Goal: Information Seeking & Learning: Check status

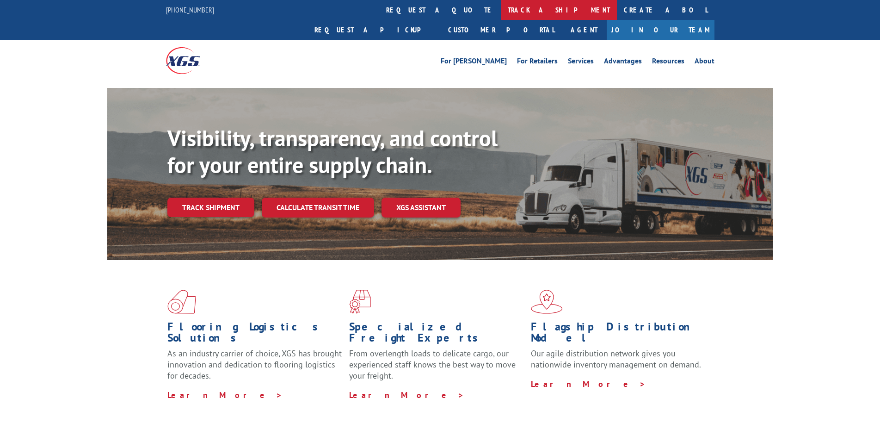
click at [501, 11] on link "track a shipment" at bounding box center [559, 10] width 116 height 20
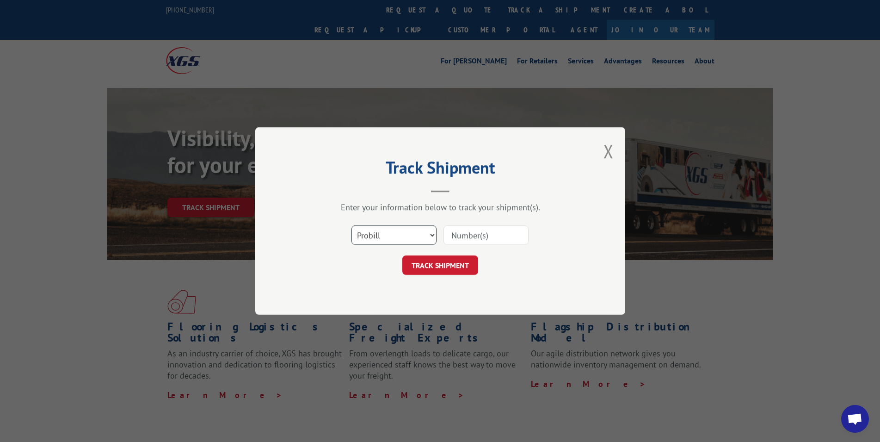
click at [351, 225] on select "Select category... Probill BOL PO" at bounding box center [393, 234] width 85 height 19
select select "bol"
click option "BOL" at bounding box center [0, 0] width 0 height 0
drag, startPoint x: 462, startPoint y: 236, endPoint x: 470, endPoint y: 204, distance: 33.4
click at [462, 230] on input at bounding box center [485, 234] width 85 height 19
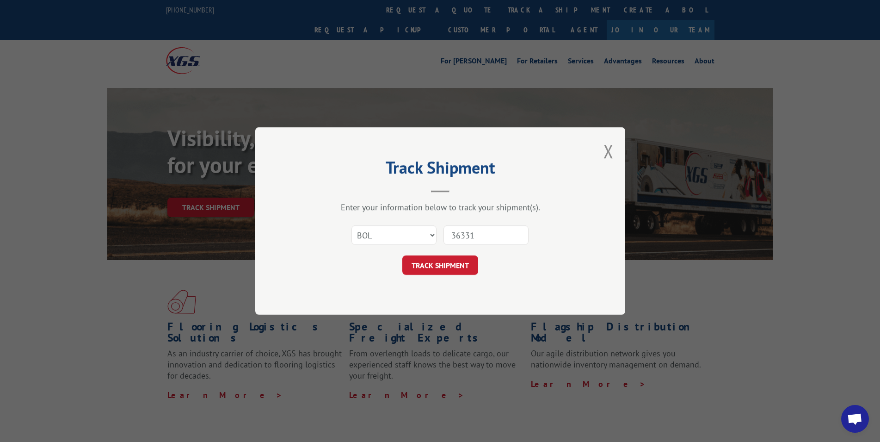
type input "363318"
click button "TRACK SHIPMENT" at bounding box center [440, 264] width 76 height 19
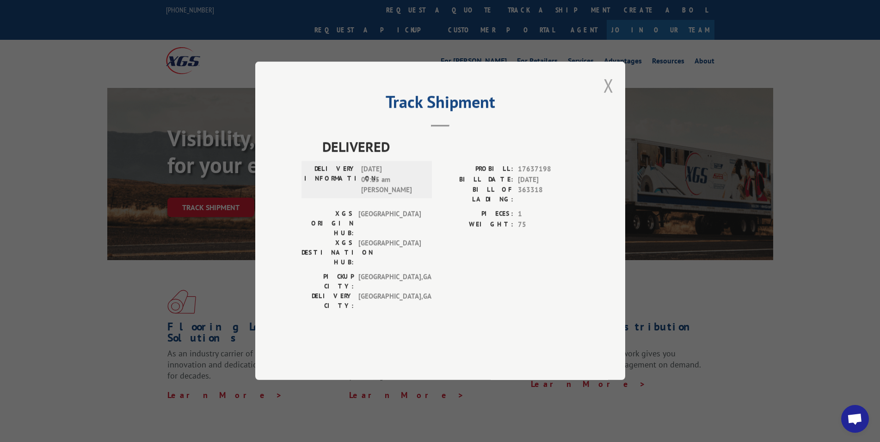
click at [610, 98] on button "Close modal" at bounding box center [608, 85] width 10 height 25
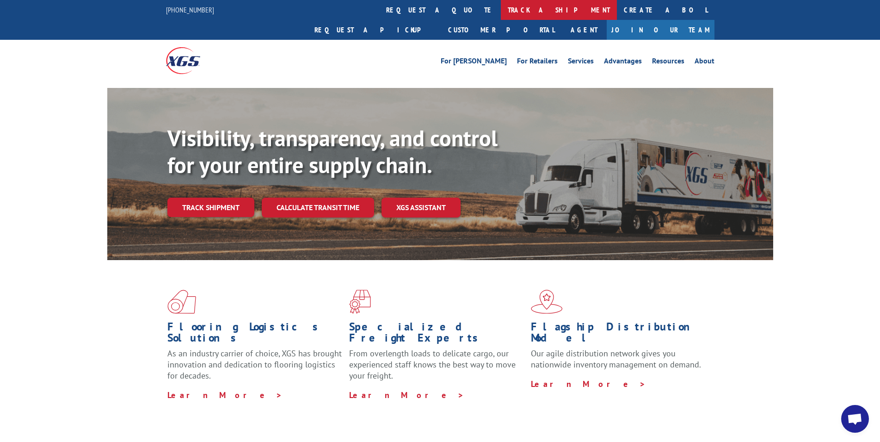
click at [501, 8] on link "track a shipment" at bounding box center [559, 10] width 116 height 20
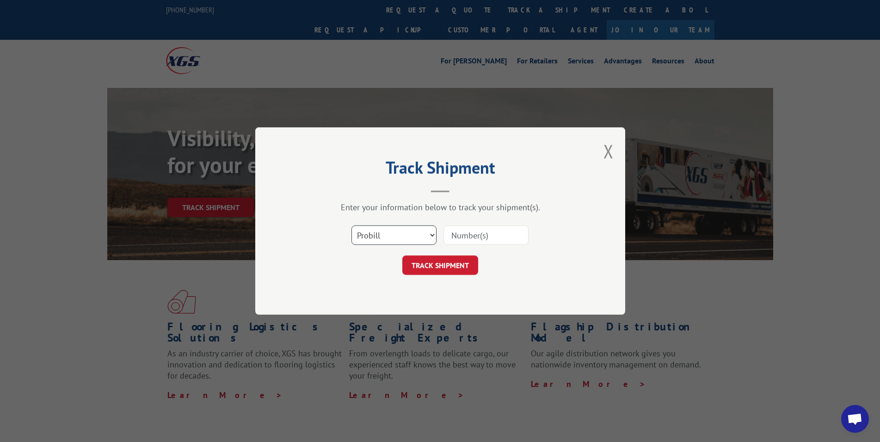
click at [351, 225] on select "Select category... Probill BOL PO" at bounding box center [393, 234] width 85 height 19
select select "bol"
click option "BOL" at bounding box center [0, 0] width 0 height 0
click at [460, 237] on input at bounding box center [485, 234] width 85 height 19
type input "363393"
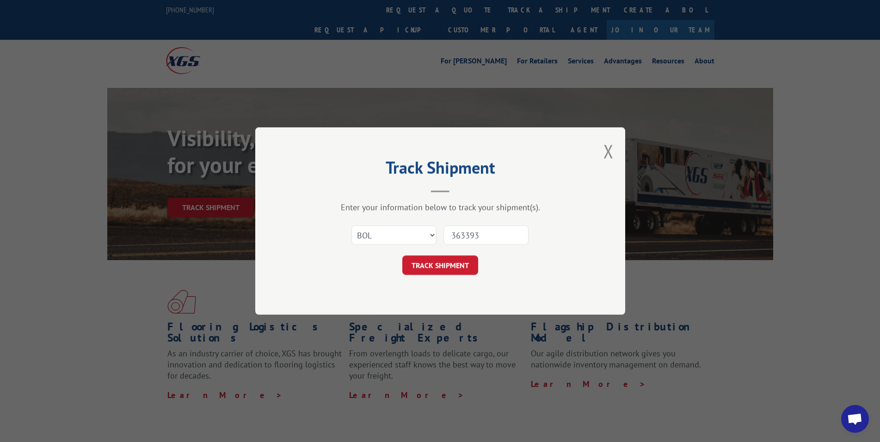
click button "TRACK SHIPMENT" at bounding box center [440, 264] width 76 height 19
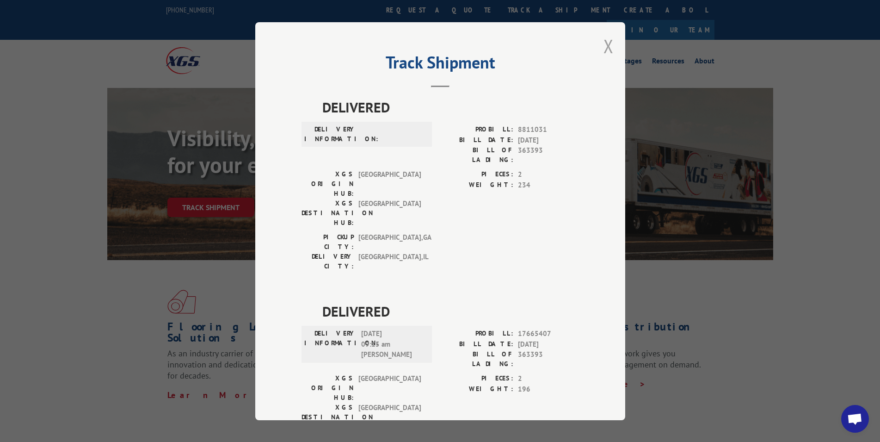
click at [603, 47] on button "Close modal" at bounding box center [608, 46] width 10 height 25
